Goal: Check status: Check status

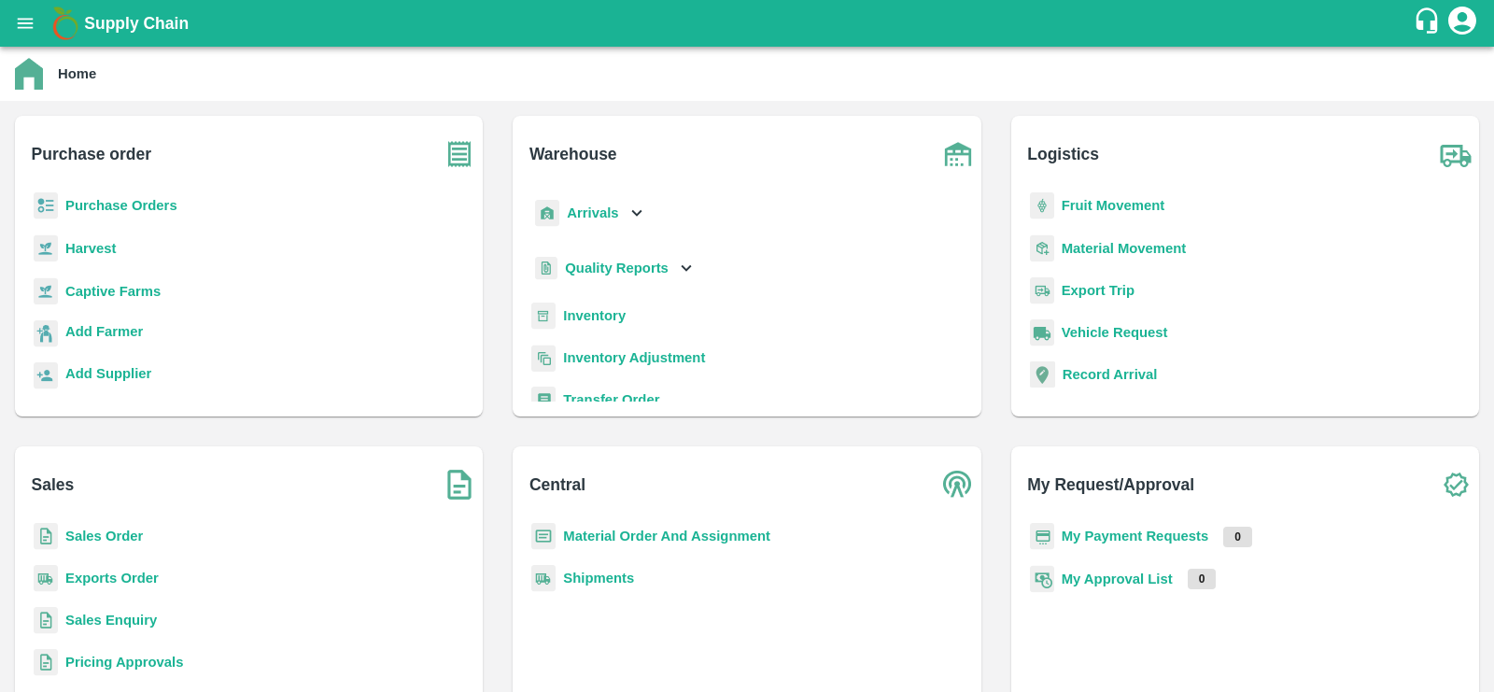
click at [594, 573] on b "Shipments" at bounding box center [598, 578] width 71 height 15
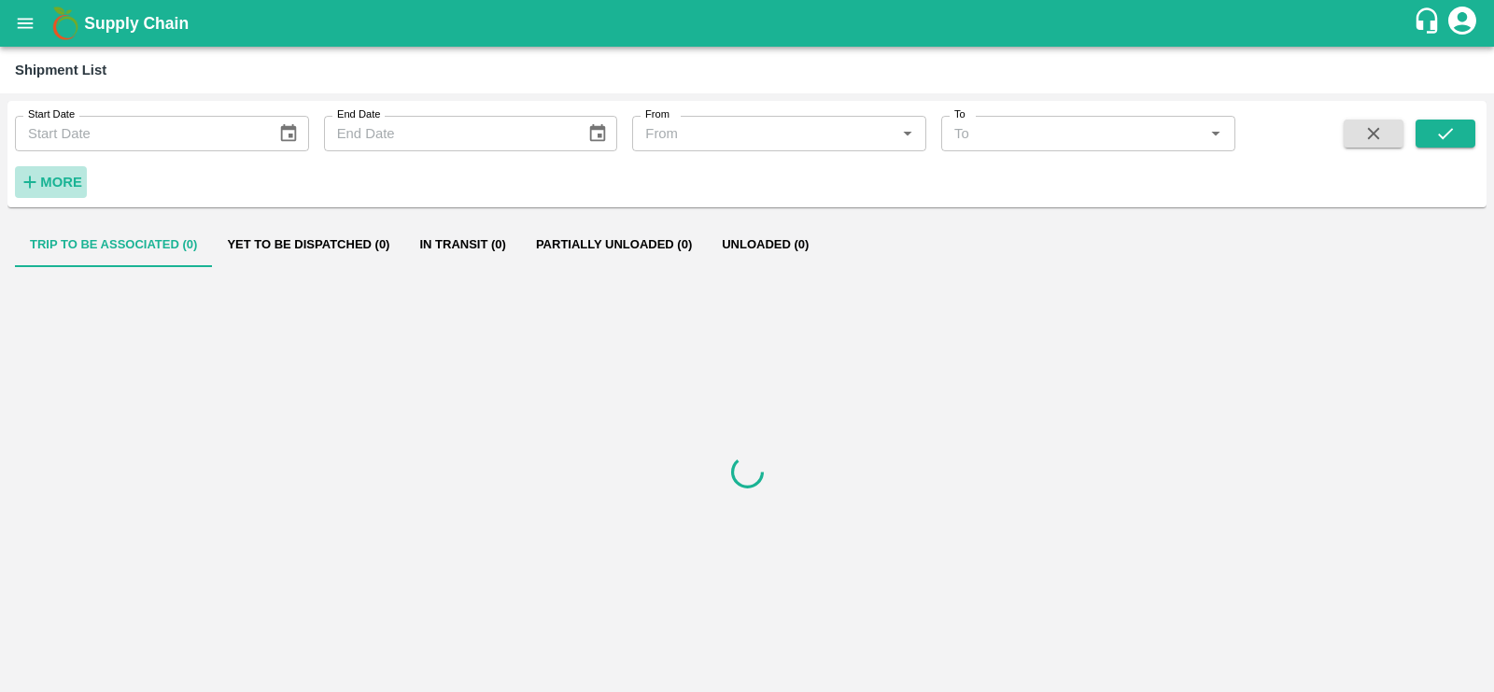
click at [46, 178] on strong "More" at bounding box center [61, 182] width 42 height 15
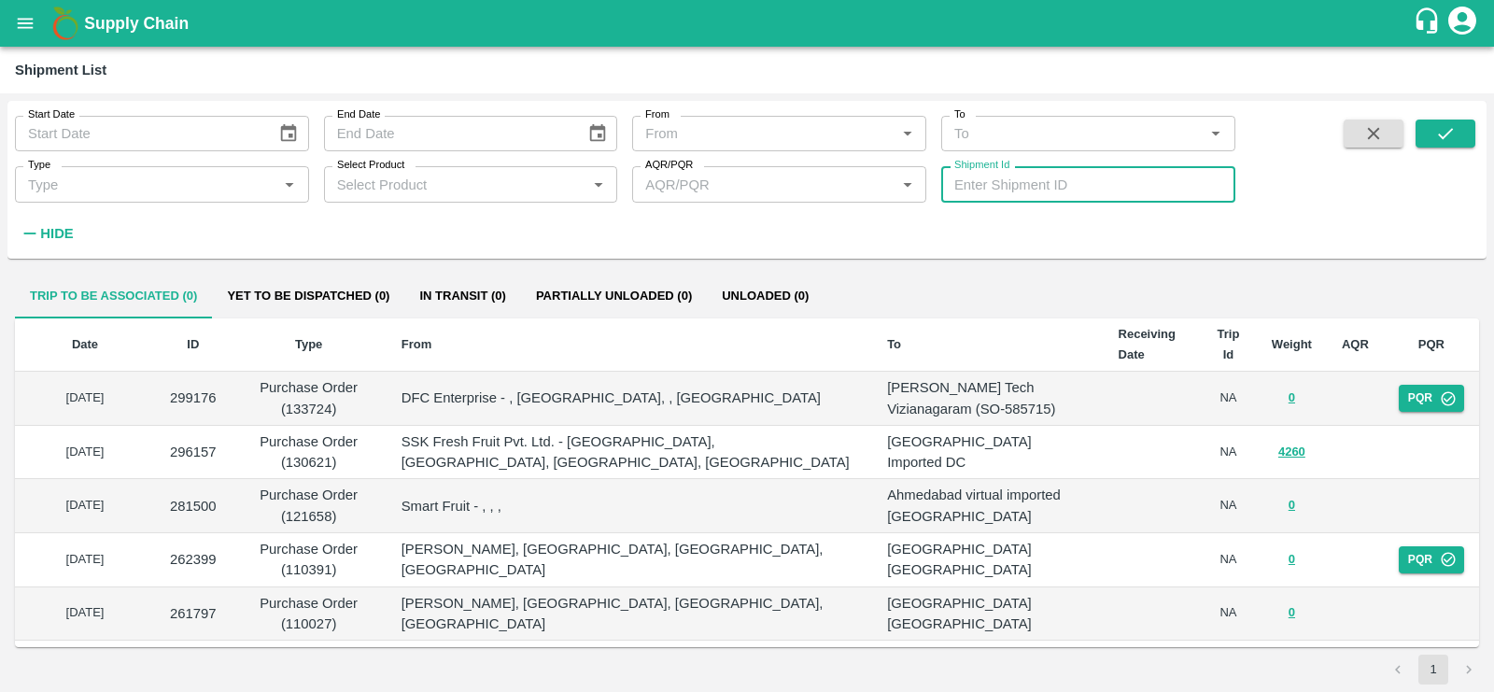
click at [1002, 184] on input "Shipment Id" at bounding box center [1088, 183] width 294 height 35
paste input "357579"
type input "357579"
click at [1448, 138] on icon "submit" at bounding box center [1445, 133] width 21 height 21
